Goal: Information Seeking & Learning: Understand process/instructions

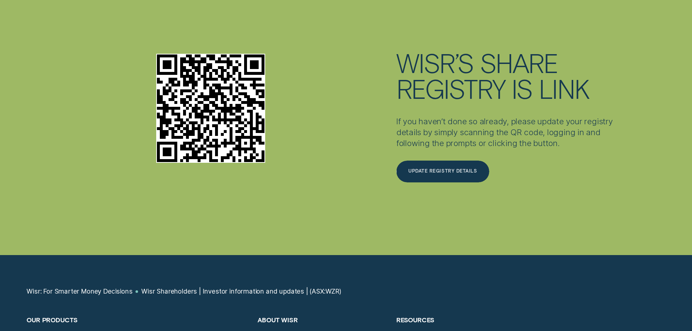
scroll to position [2392, 0]
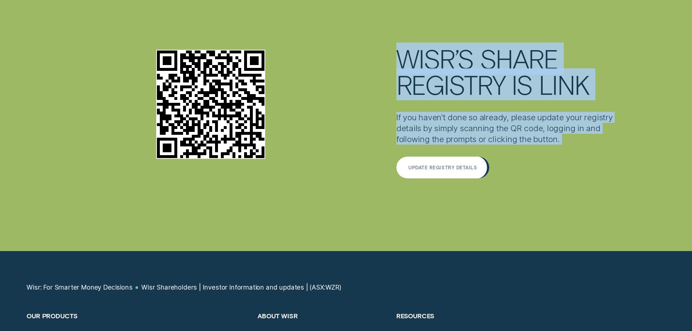
drag, startPoint x: 388, startPoint y: 66, endPoint x: 519, endPoint y: 175, distance: 170.4
click at [515, 179] on div "Wisr’s Share Registry is Link If you haven’t done so already, please update you…" at bounding box center [346, 104] width 554 height 147
click at [520, 137] on p "If you haven’t done so already, please update your registry details by simply s…" at bounding box center [507, 128] width 223 height 33
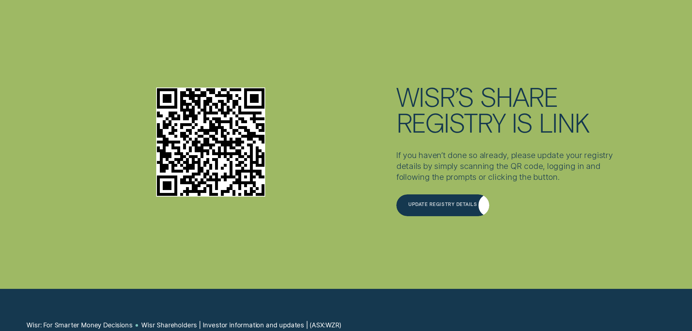
scroll to position [2355, 0]
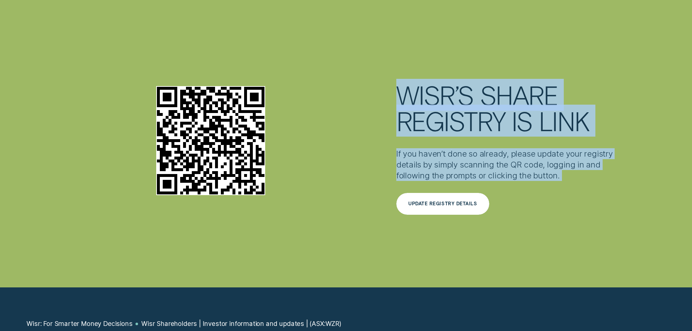
drag, startPoint x: 392, startPoint y: 101, endPoint x: 512, endPoint y: 202, distance: 156.7
click at [508, 215] on div "Wisr’s Share Registry is Link If you haven’t done so already, please update you…" at bounding box center [346, 141] width 554 height 147
click at [518, 181] on p "If you haven’t done so already, please update your registry details by simply s…" at bounding box center [507, 164] width 223 height 33
click at [464, 160] on div "Wisr’s Share Registry is Link If you haven’t done so already, please update you…" at bounding box center [507, 141] width 231 height 147
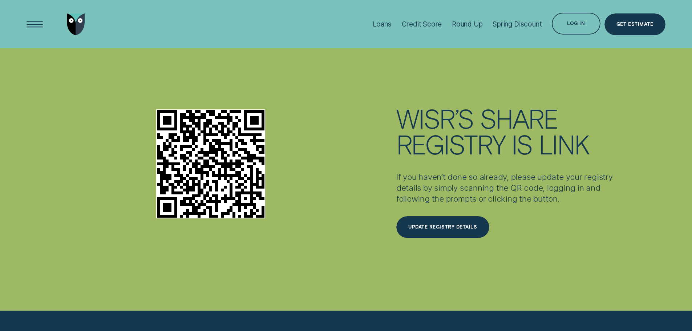
scroll to position [2319, 0]
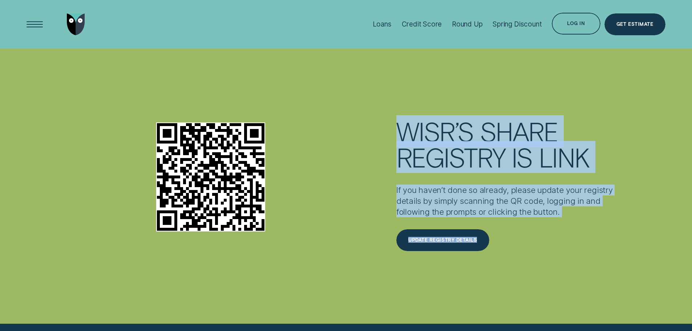
drag, startPoint x: 390, startPoint y: 148, endPoint x: 571, endPoint y: 232, distance: 199.0
click at [573, 236] on div "Wisr’s Share Registry is Link If you haven’t done so already, please update you…" at bounding box center [346, 177] width 554 height 147
click at [570, 217] on p "If you haven’t done so already, please update your registry details by simply s…" at bounding box center [507, 200] width 223 height 33
drag, startPoint x: 420, startPoint y: 170, endPoint x: 585, endPoint y: 231, distance: 175.7
click at [585, 231] on div "Wisr’s Share Registry is Link If you haven’t done so already, please update you…" at bounding box center [346, 177] width 554 height 147
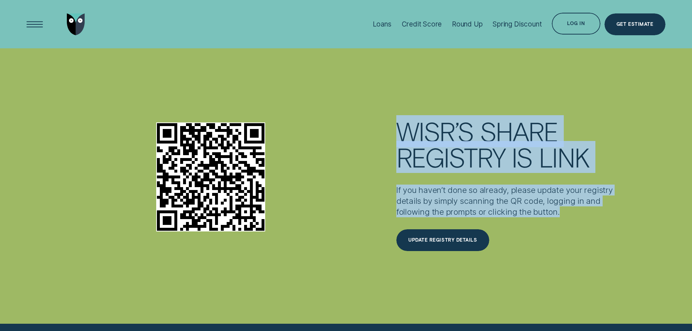
click at [577, 217] on p "If you haven’t done so already, please update your registry details by simply s…" at bounding box center [507, 200] width 223 height 33
click at [425, 167] on h2 "Wisr’s Share Registry is Link" at bounding box center [507, 144] width 223 height 52
click at [375, 135] on div "Wisr’s Share Registry is Link If you haven’t done so already, please update you…" at bounding box center [346, 177] width 554 height 147
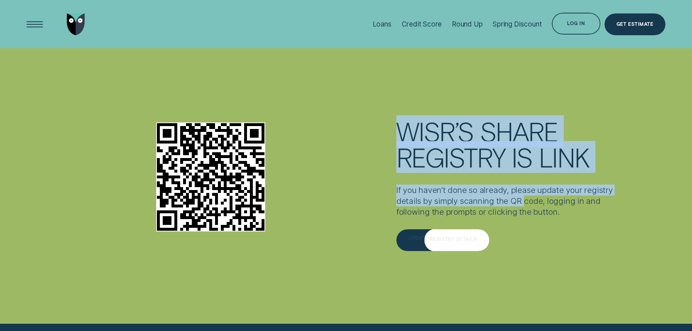
drag, startPoint x: 406, startPoint y: 153, endPoint x: 524, endPoint y: 219, distance: 135.7
click at [524, 219] on div "Wisr’s Share Registry is Link If you haven’t done so already, please update you…" at bounding box center [346, 177] width 554 height 147
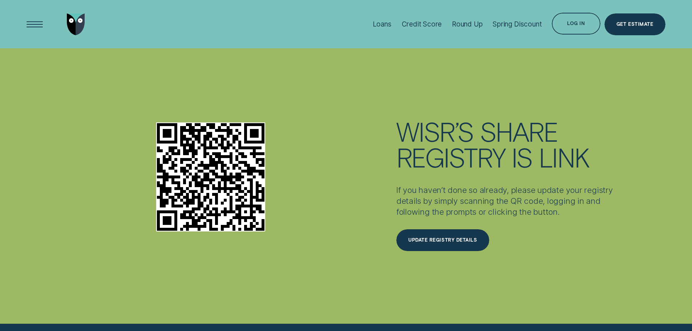
click at [577, 217] on p "If you haven’t done so already, please update your registry details by simply s…" at bounding box center [507, 200] width 223 height 33
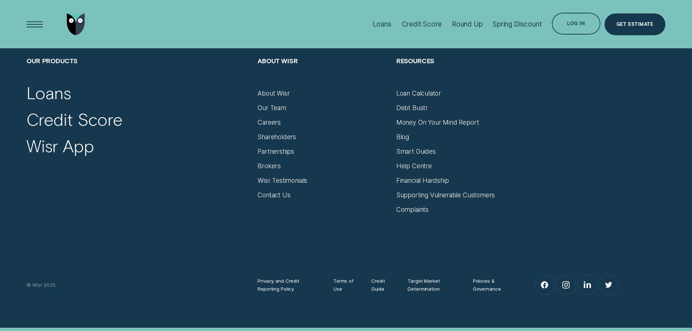
scroll to position [2646, 0]
